Goal: Task Accomplishment & Management: Use online tool/utility

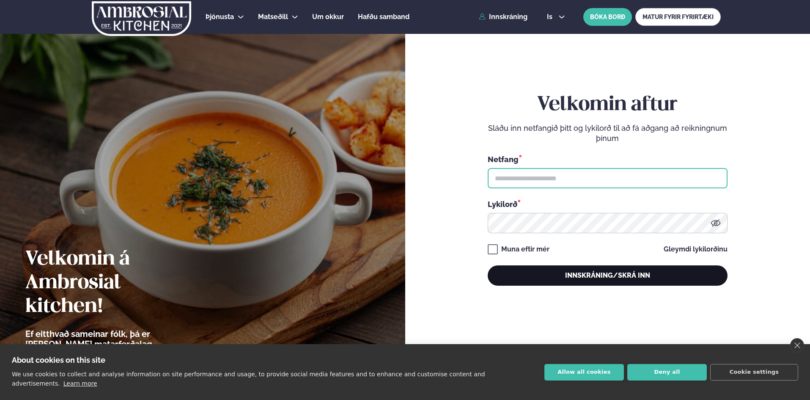
type input "**********"
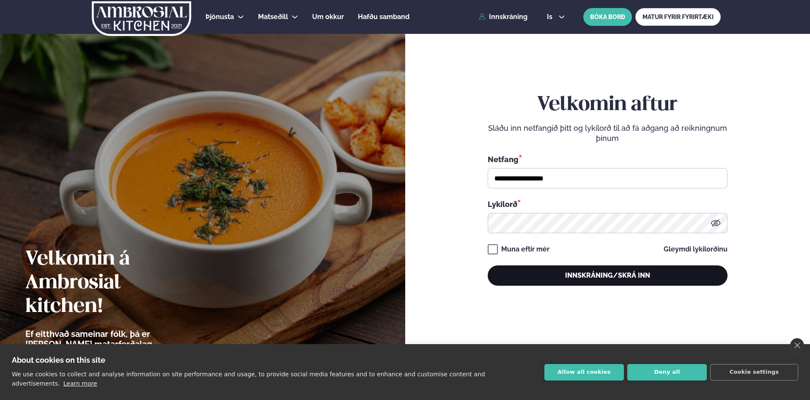
click at [655, 266] on button "Innskráning/Skrá inn" at bounding box center [608, 275] width 240 height 20
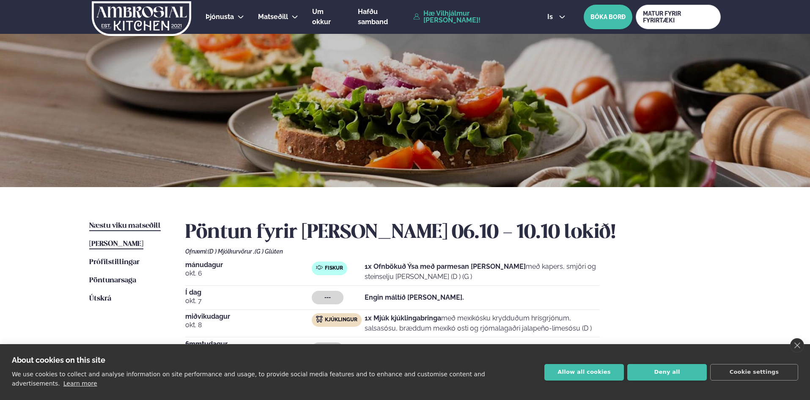
click at [121, 227] on span "Næstu viku matseðill" at bounding box center [124, 225] width 71 height 7
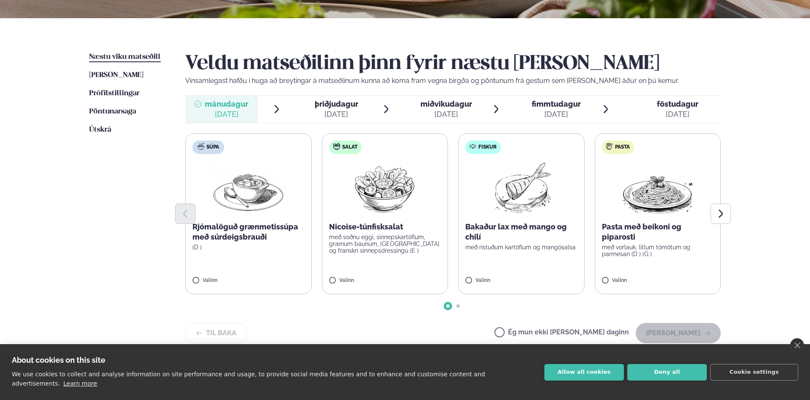
scroll to position [169, 0]
click at [437, 108] on span "miðvikudagur" at bounding box center [446, 103] width 52 height 9
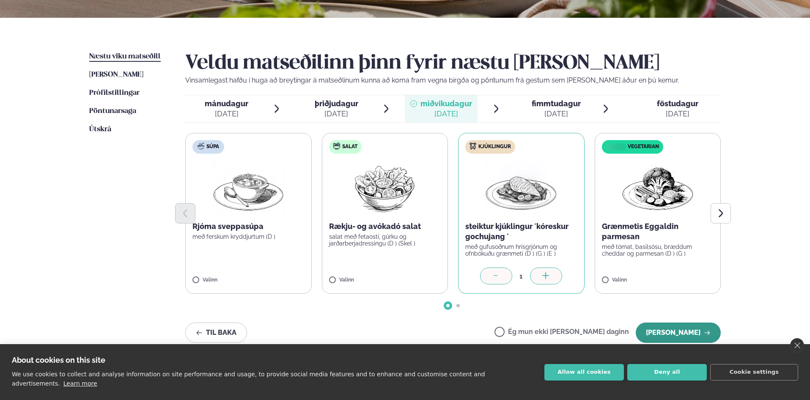
click at [698, 337] on button "[PERSON_NAME]" at bounding box center [677, 332] width 85 height 20
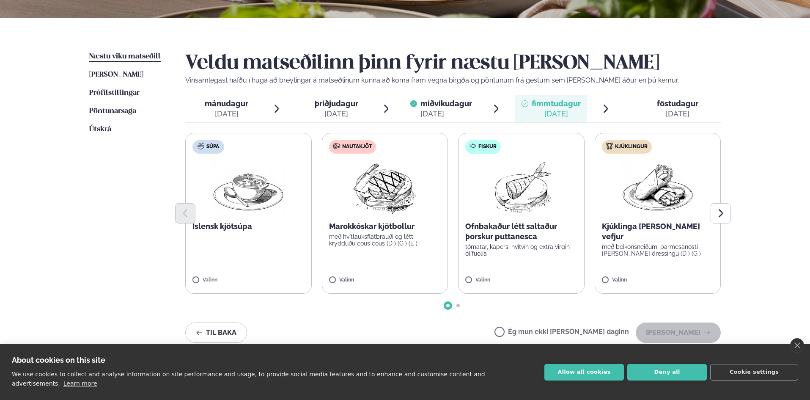
click at [214, 115] on div "[DATE]" at bounding box center [227, 114] width 44 height 10
